Goal: Transaction & Acquisition: Purchase product/service

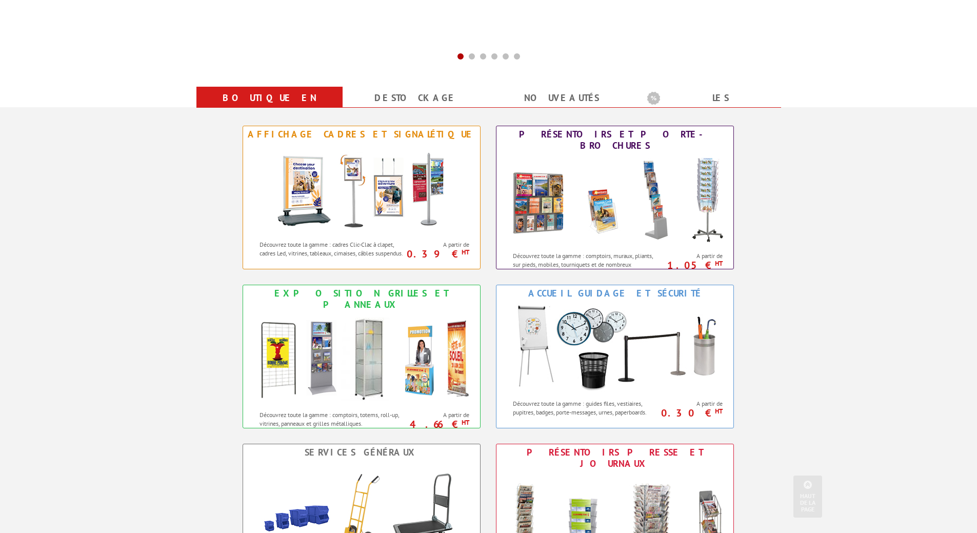
scroll to position [359, 0]
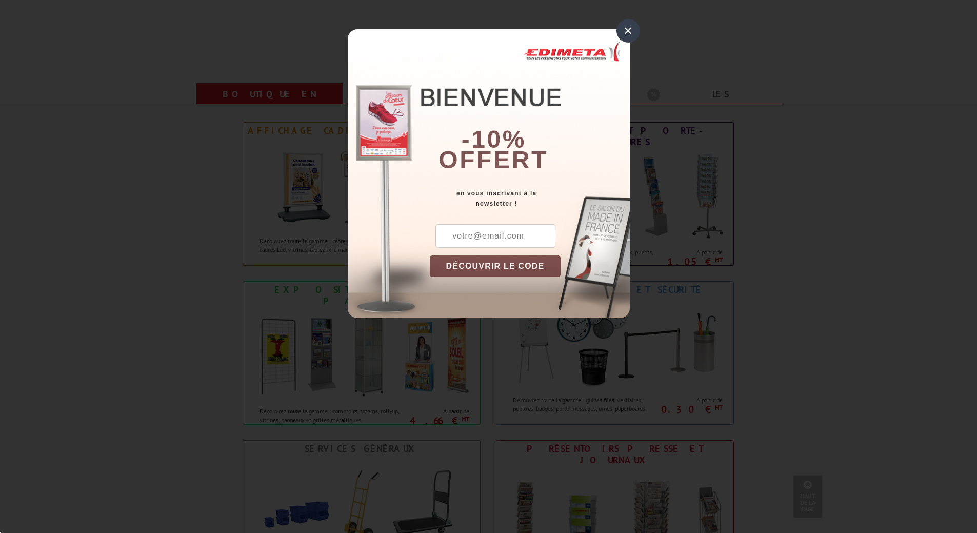
click at [631, 34] on div "×" at bounding box center [629, 31] width 24 height 24
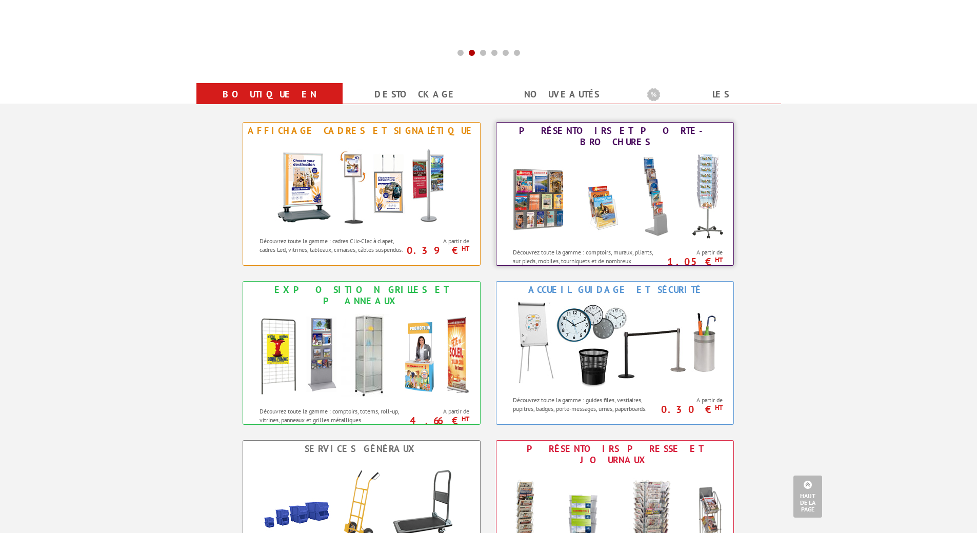
click at [606, 189] on img at bounding box center [615, 196] width 226 height 92
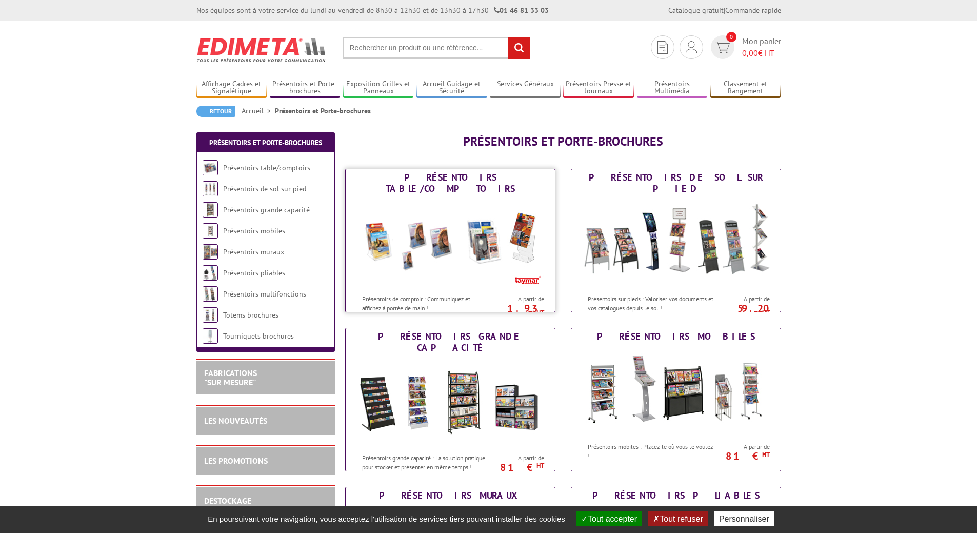
click at [468, 246] on img at bounding box center [450, 243] width 190 height 92
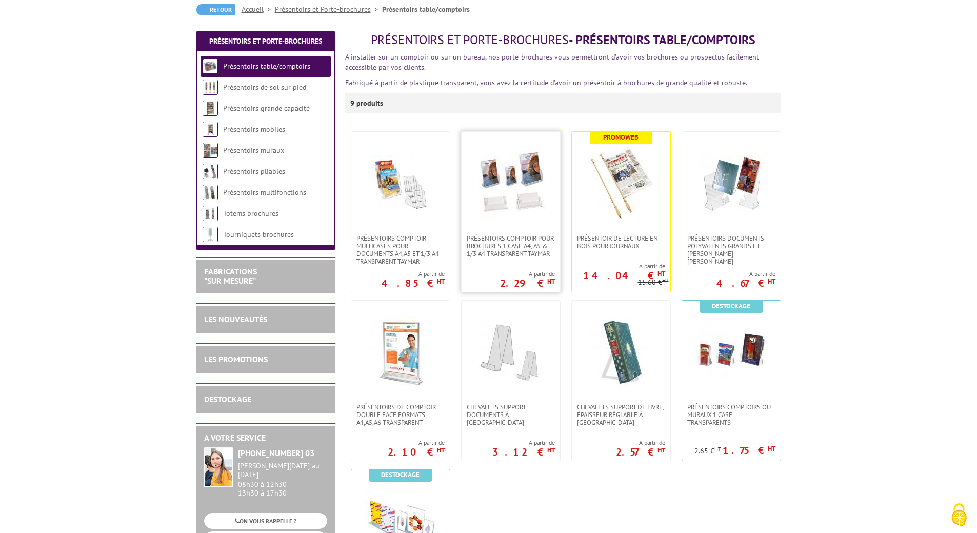
scroll to position [103, 0]
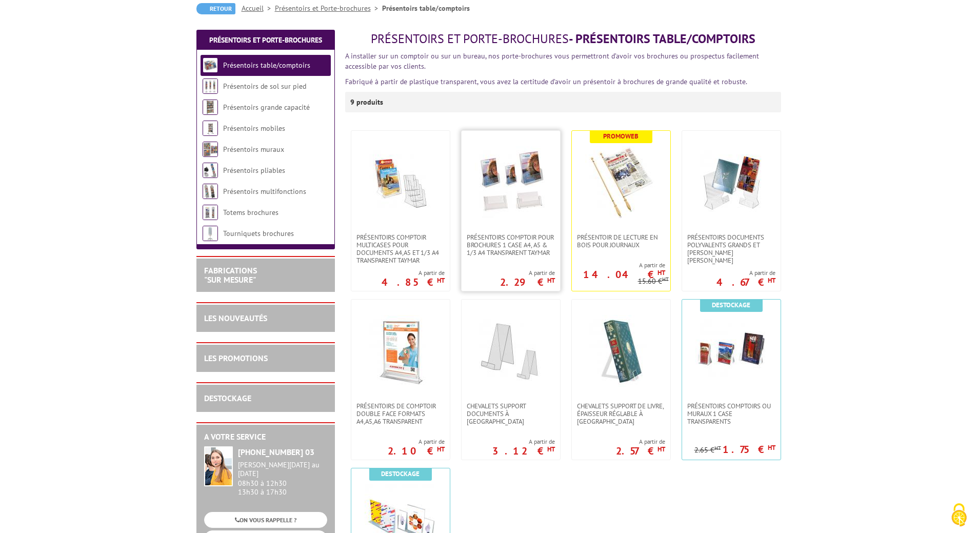
click at [503, 204] on img at bounding box center [511, 182] width 72 height 72
